Goal: Task Accomplishment & Management: Manage account settings

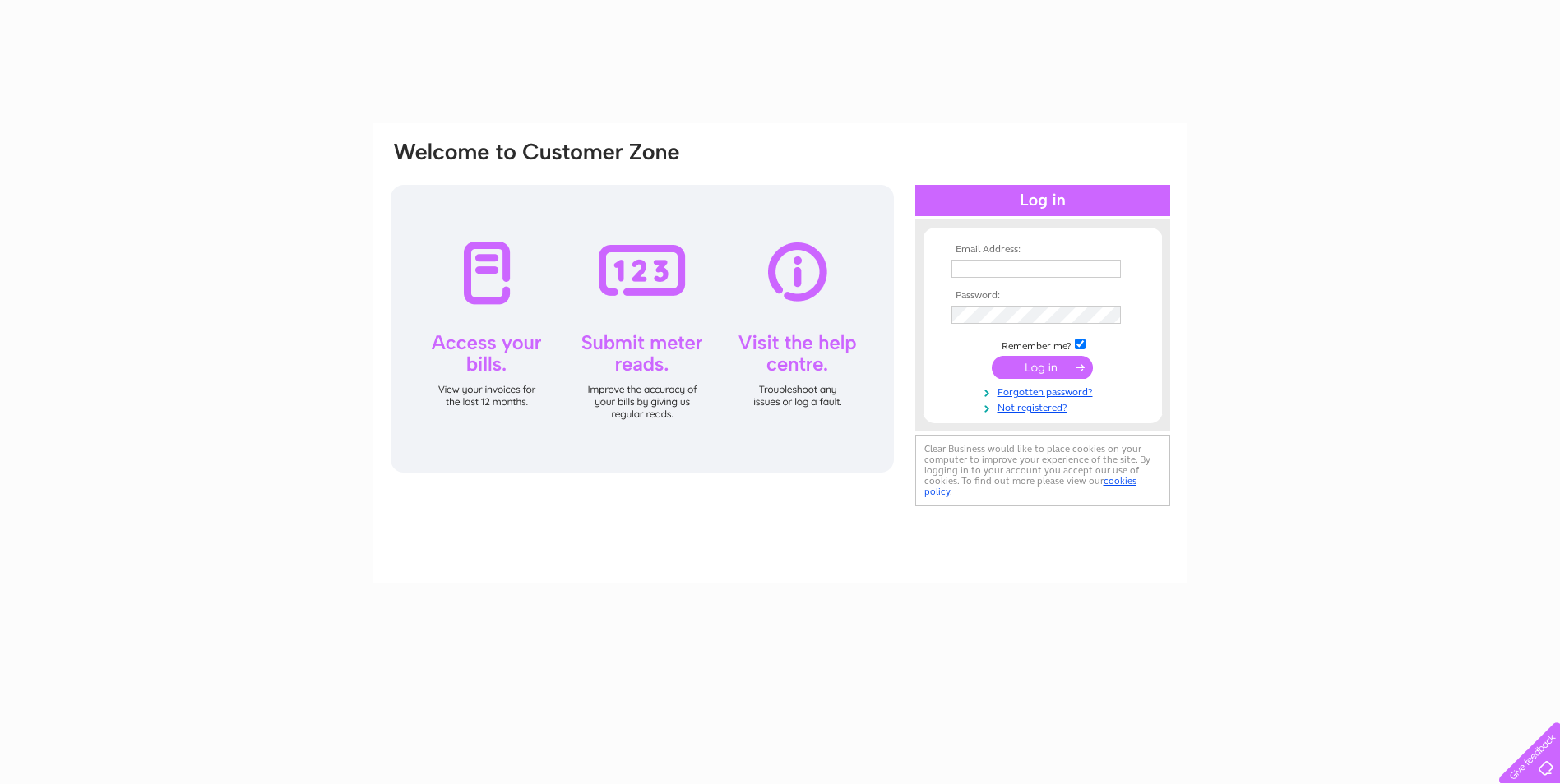
type input "[PERSON_NAME][EMAIL_ADDRESS][PERSON_NAME][DOMAIN_NAME]"
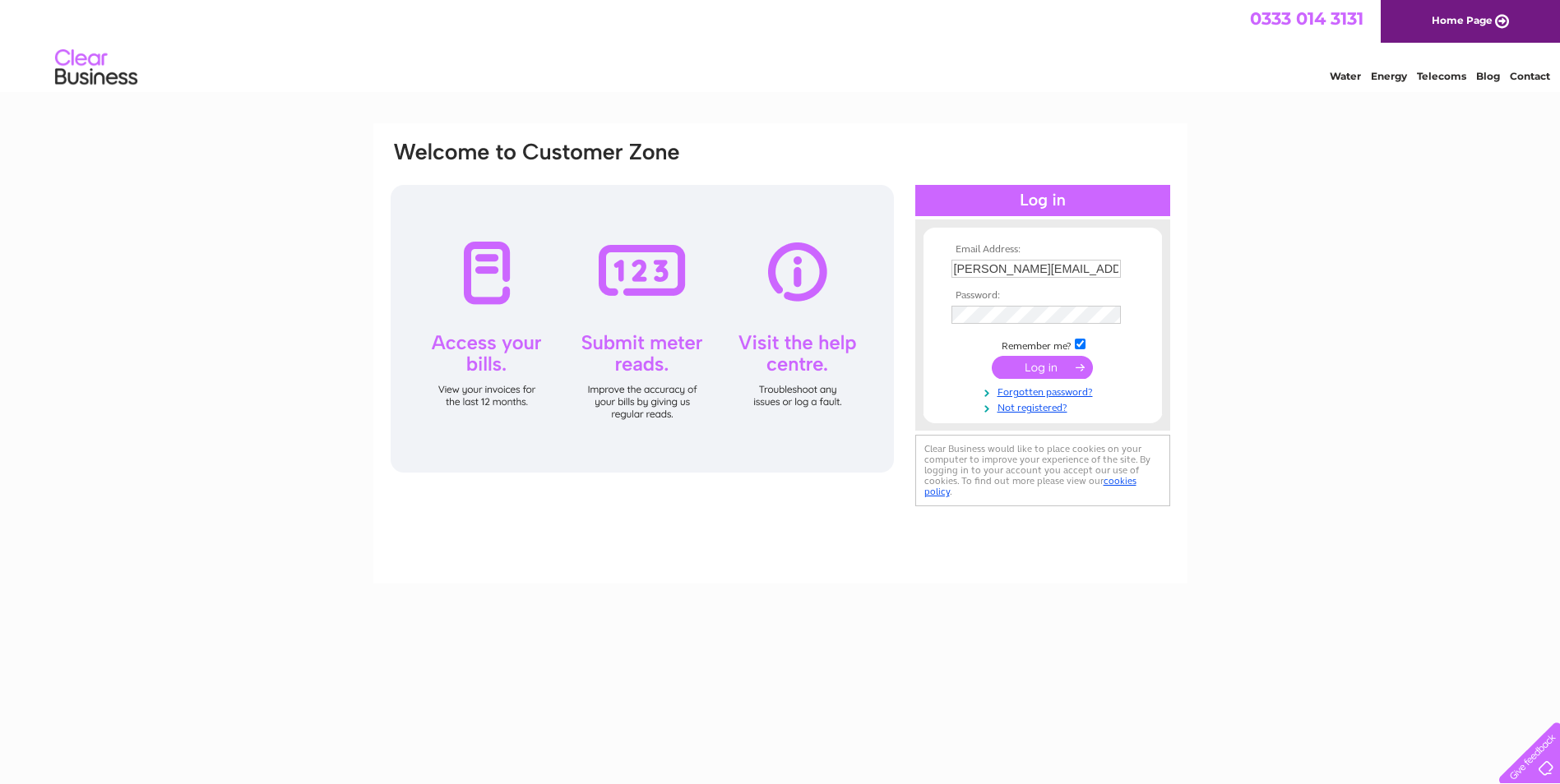
click at [1027, 369] on input "submit" at bounding box center [1042, 367] width 101 height 23
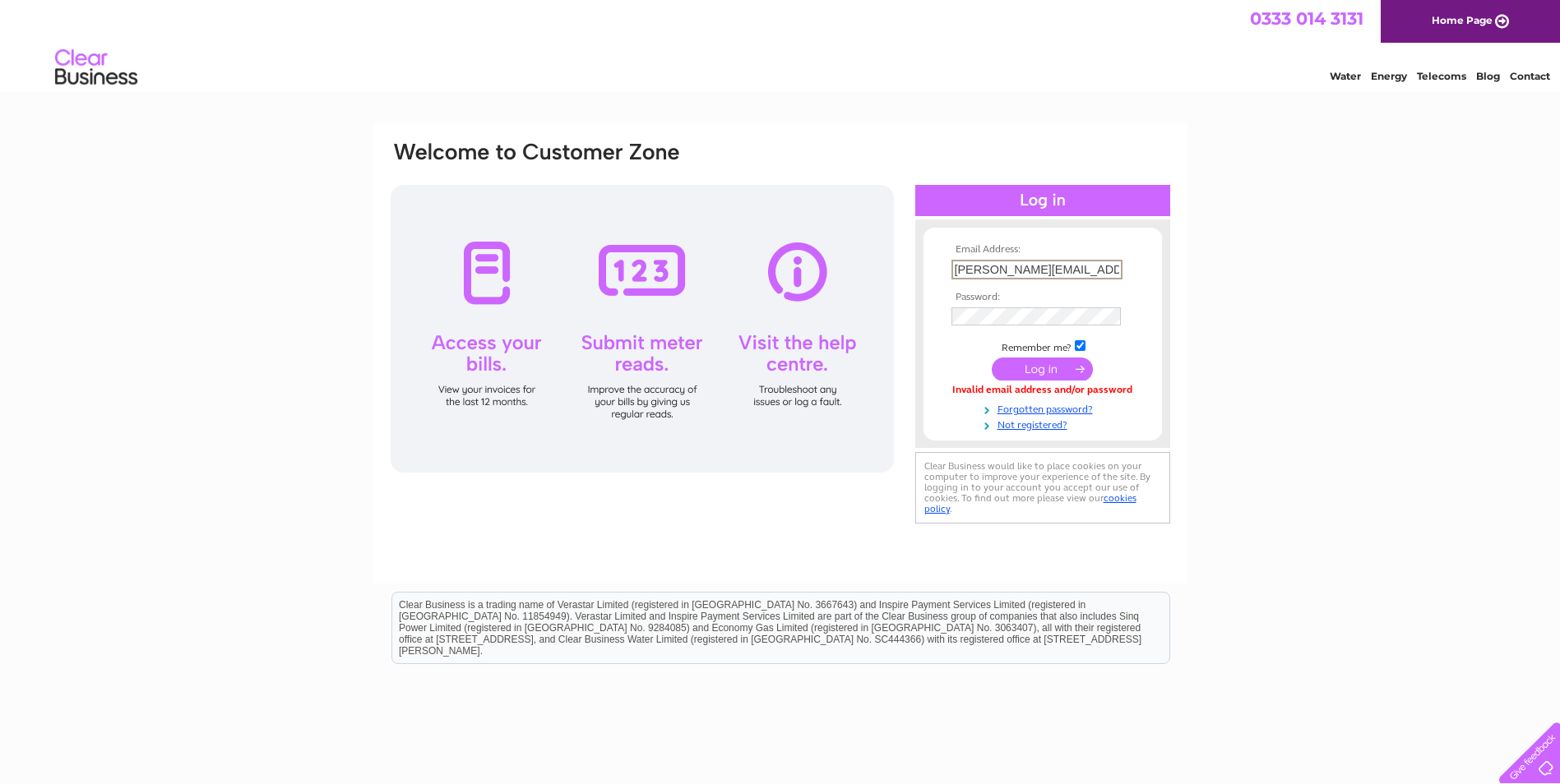
scroll to position [0, 20]
drag, startPoint x: 953, startPoint y: 269, endPoint x: 1171, endPoint y: 261, distance: 218.1
click at [1476, 83] on div "Email Address: fiona.higgins@sightscotland.org.uk Password:" at bounding box center [1487, 74] width 24 height 16
click at [1041, 370] on input "submit" at bounding box center [1042, 367] width 101 height 23
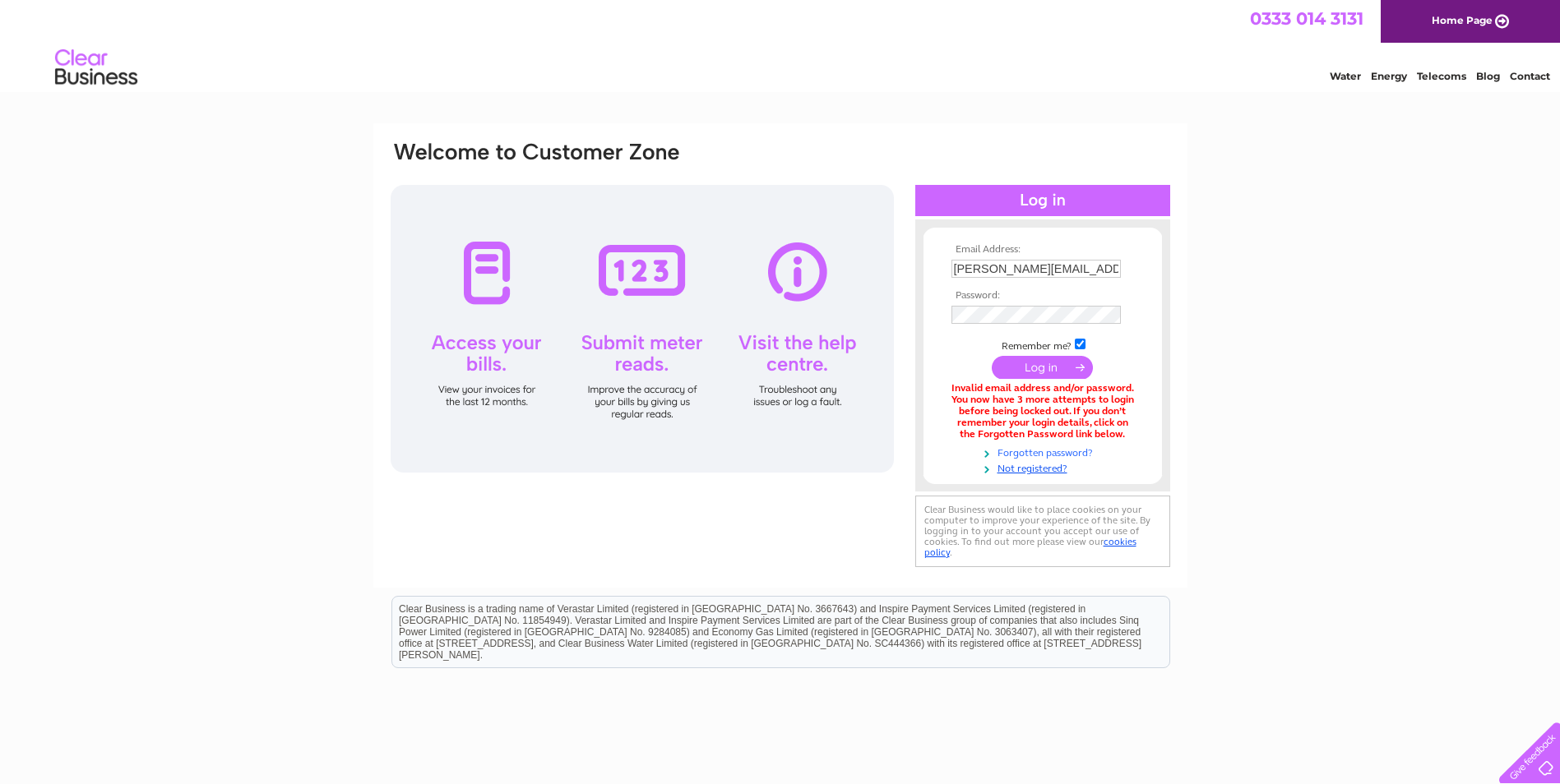
click at [1019, 451] on link "Forgotten password?" at bounding box center [1044, 451] width 187 height 15
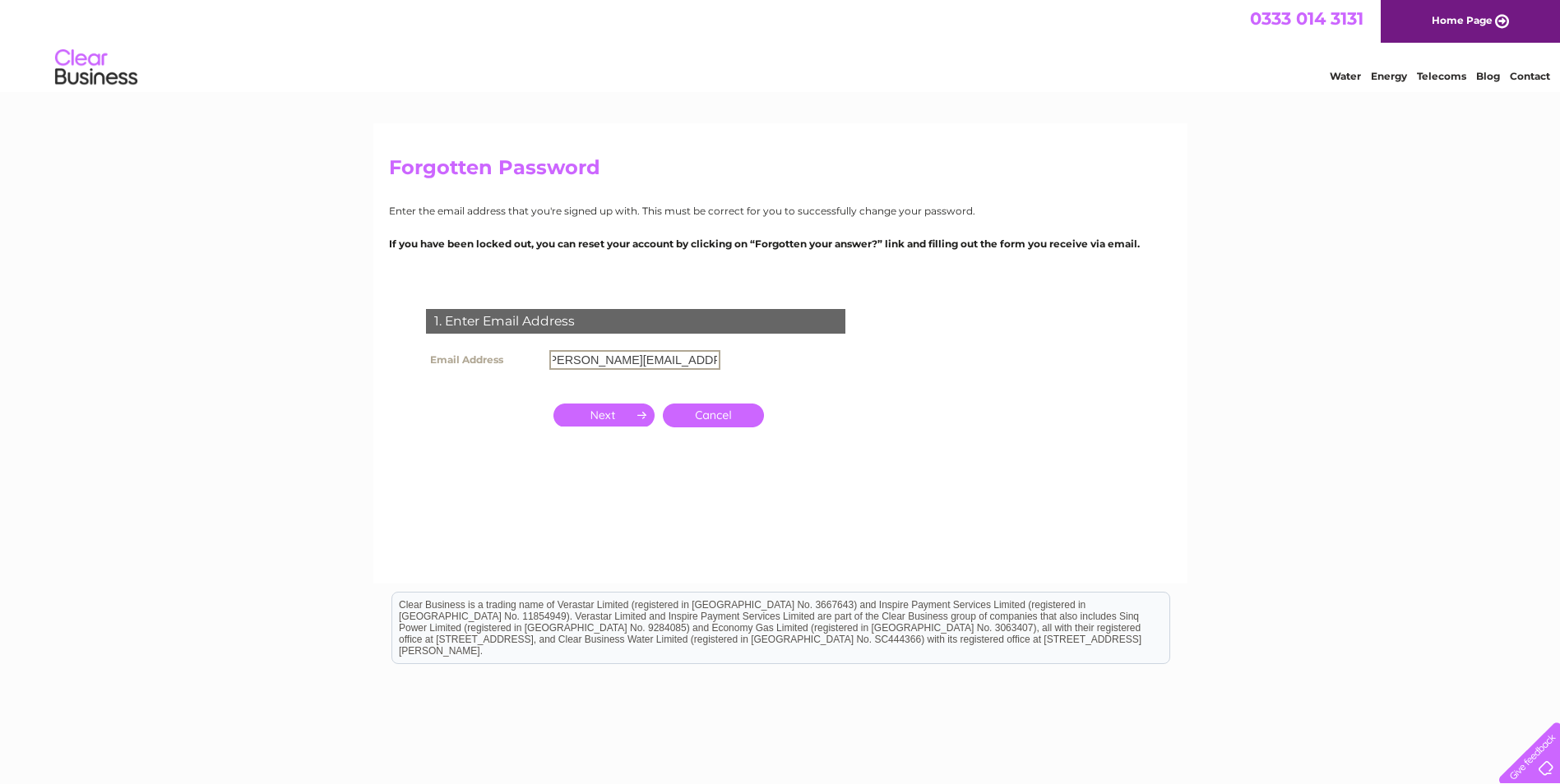
scroll to position [0, 20]
type input "[PERSON_NAME][EMAIL_ADDRESS][PERSON_NAME][DOMAIN_NAME]"
click at [589, 410] on input "button" at bounding box center [604, 416] width 101 height 23
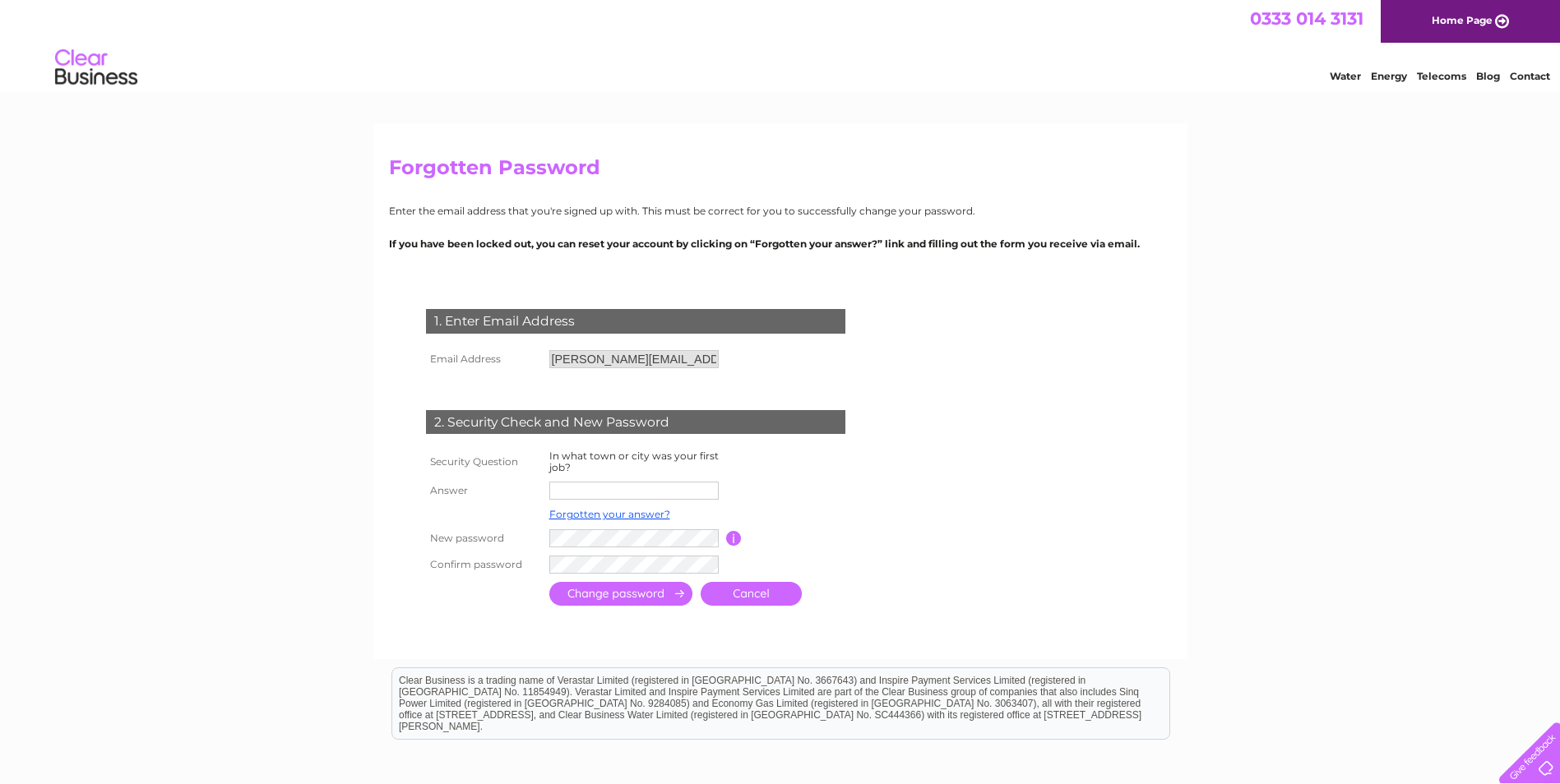
click at [589, 489] on input "text" at bounding box center [634, 490] width 170 height 18
type input "[GEOGRAPHIC_DATA]"
click at [432, 539] on tr "New password Password must be at least 6 characters long" at bounding box center [656, 539] width 467 height 28
click at [569, 600] on input "submit" at bounding box center [621, 594] width 143 height 24
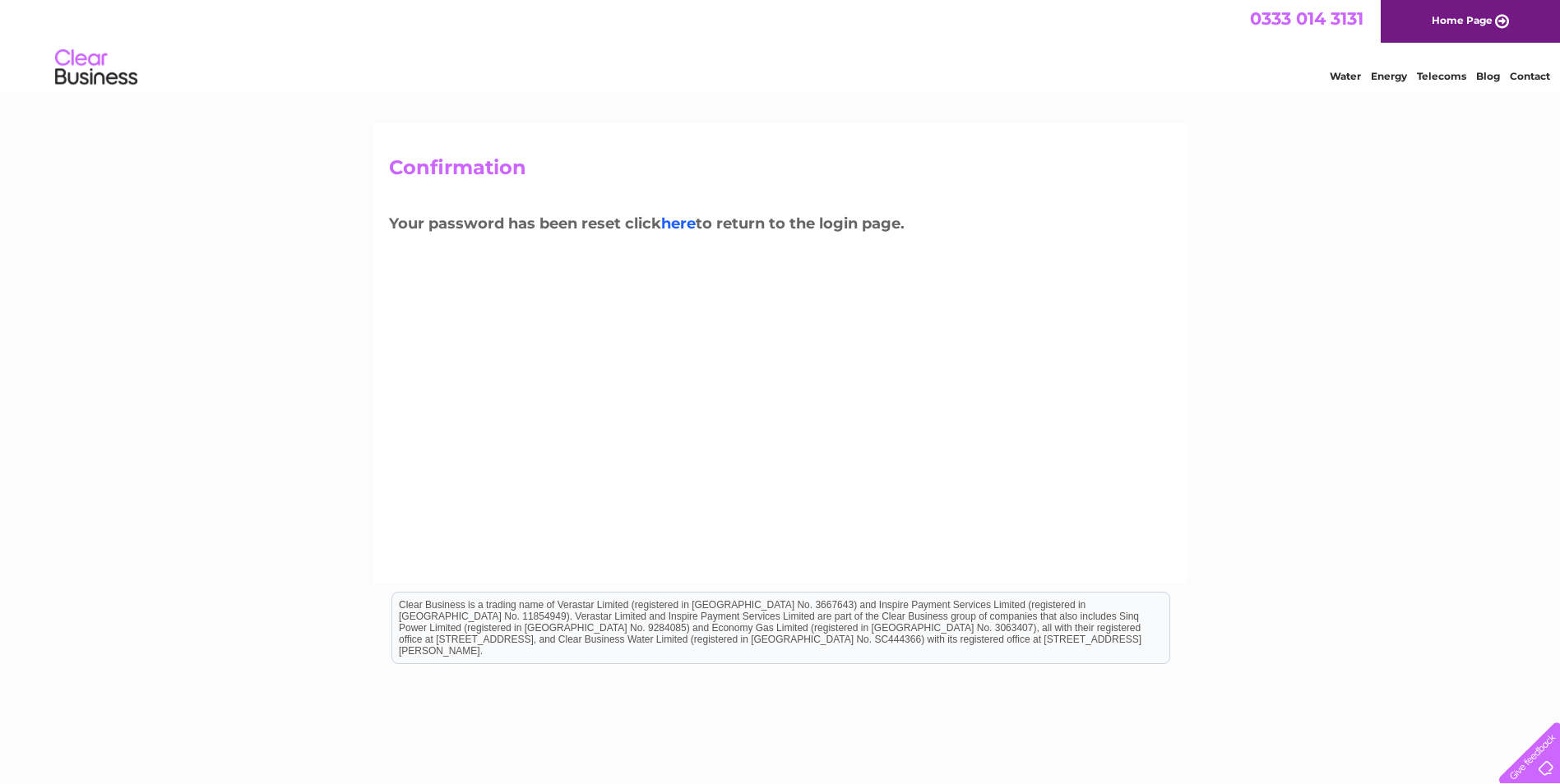
click at [1416, 83] on link "here" at bounding box center [1441, 74] width 49 height 16
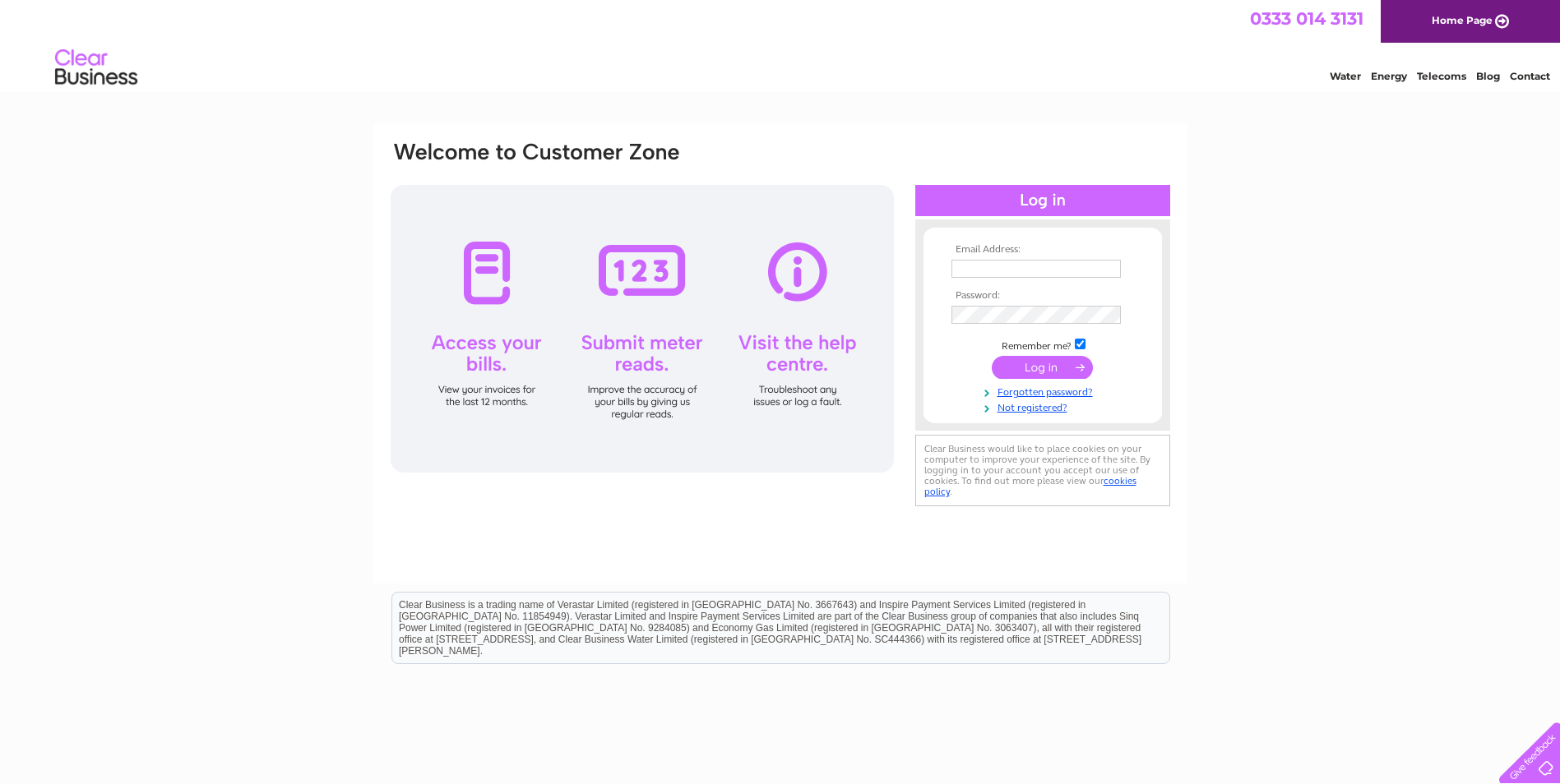
type input "[PERSON_NAME][EMAIL_ADDRESS][PERSON_NAME][DOMAIN_NAME]"
click at [1034, 363] on input "submit" at bounding box center [1042, 367] width 101 height 23
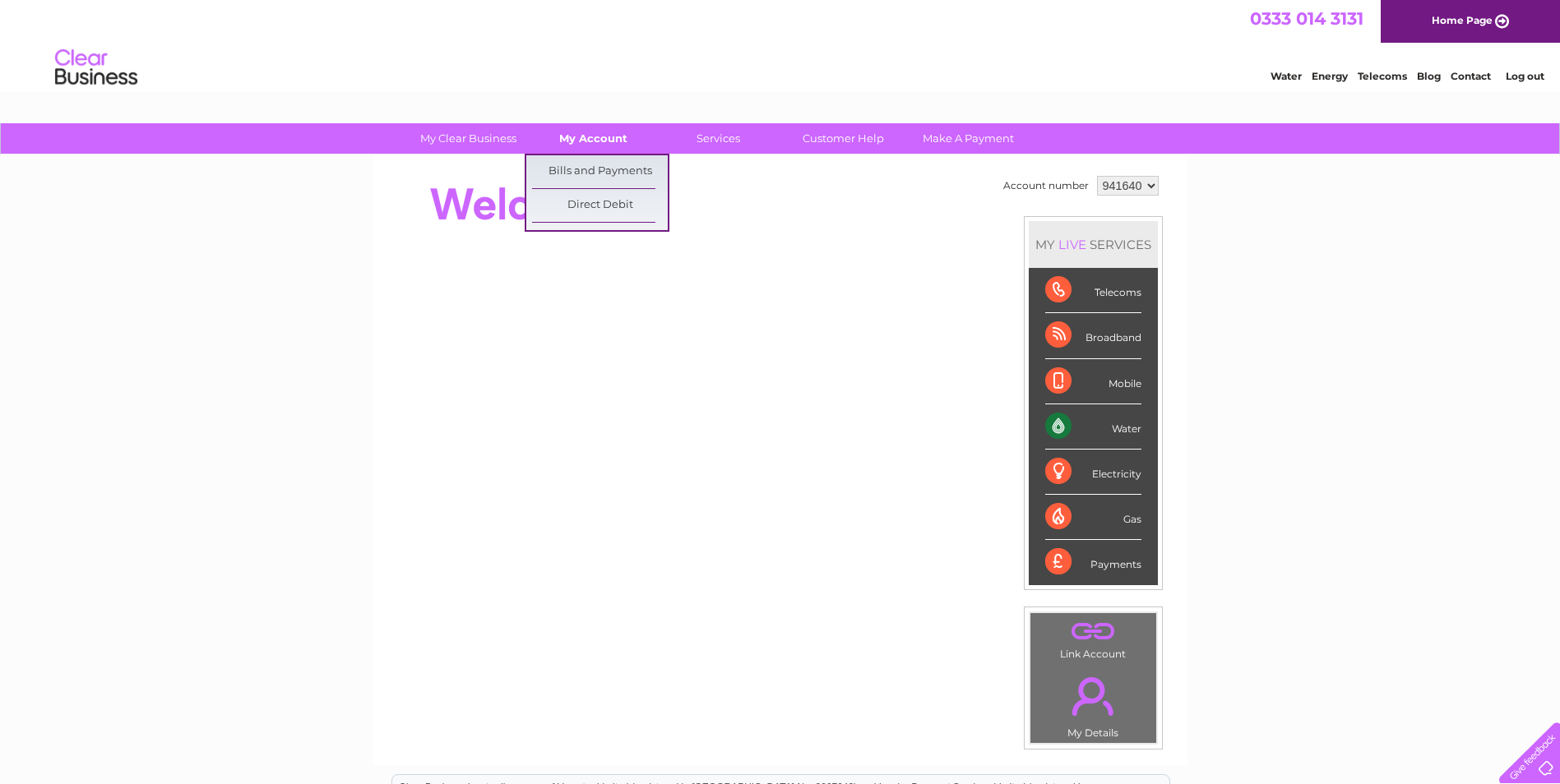
click at [606, 133] on link "My Account" at bounding box center [593, 138] width 136 height 31
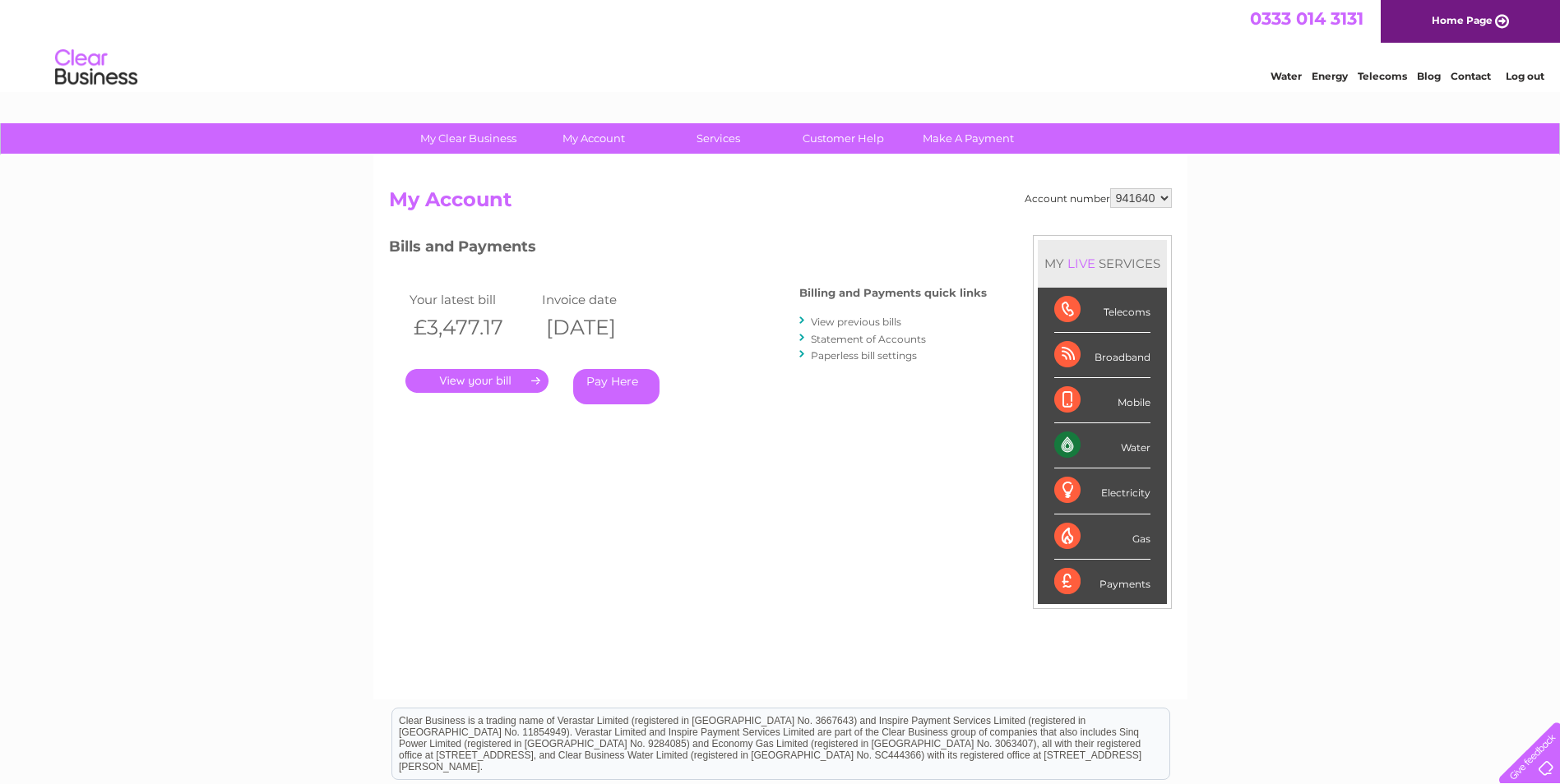
click at [476, 381] on link "." at bounding box center [476, 381] width 143 height 24
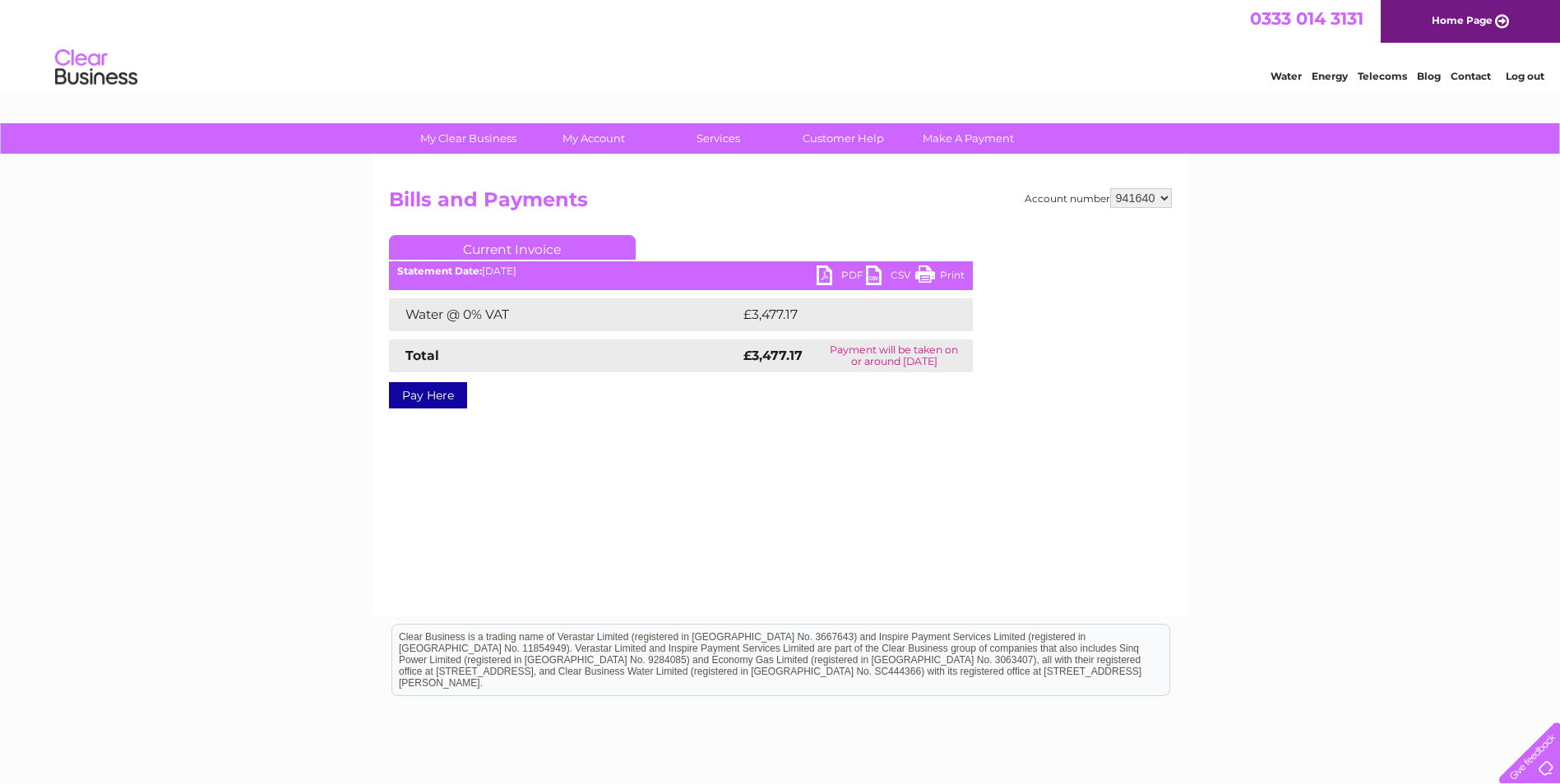
click at [852, 271] on link "PDF" at bounding box center [841, 277] width 49 height 24
click at [1155, 200] on select "941640 975335" at bounding box center [1141, 198] width 62 height 20
select select "975335"
click at [1110, 189] on select "941640 975335" at bounding box center [1141, 198] width 62 height 20
click at [827, 275] on link "PDF" at bounding box center [841, 277] width 49 height 24
